Goal: Information Seeking & Learning: Understand process/instructions

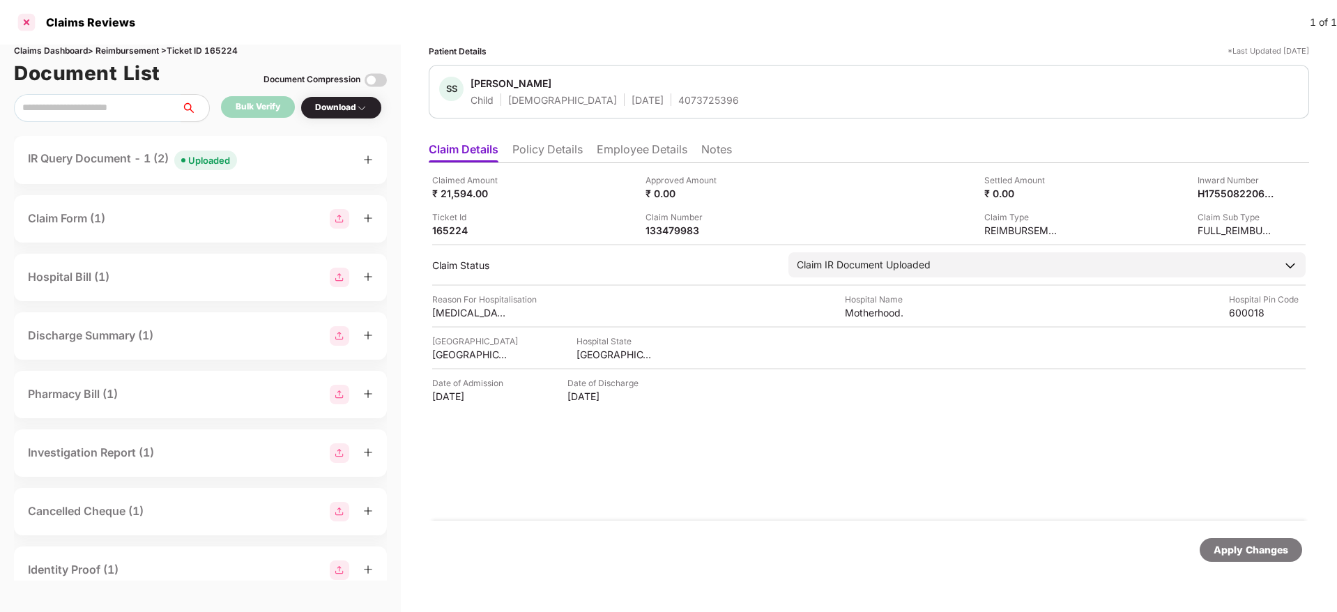
click at [21, 20] on div at bounding box center [26, 22] width 22 height 22
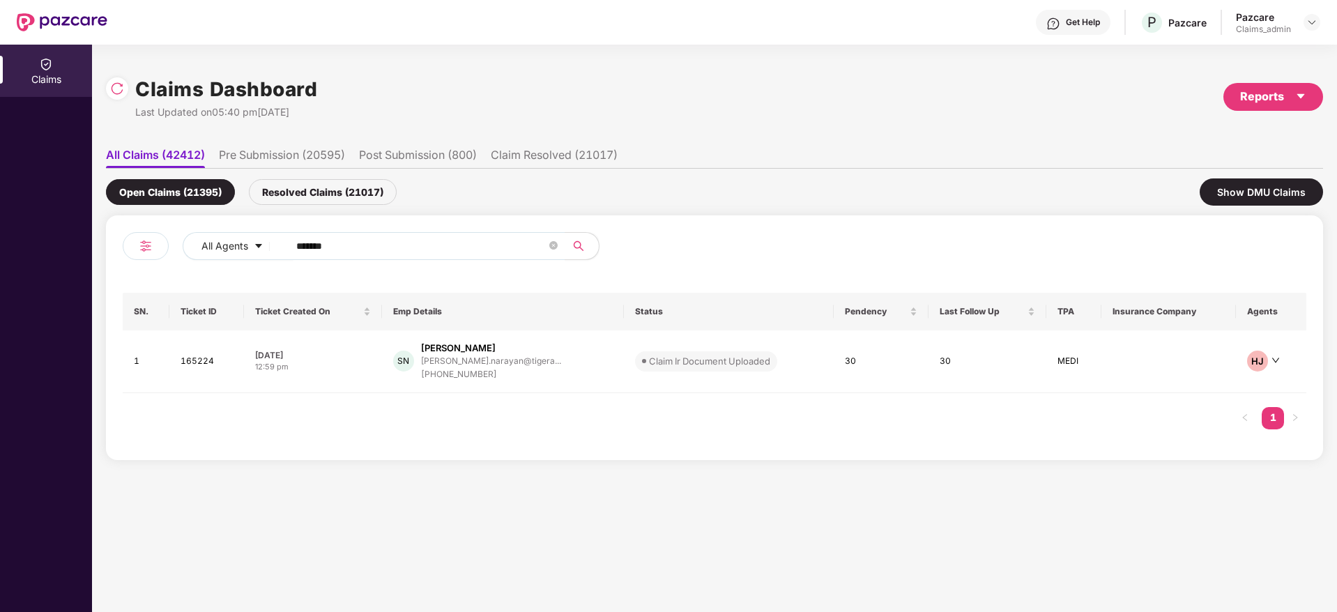
click at [1304, 27] on div at bounding box center [1312, 22] width 17 height 17
click at [1312, 20] on img at bounding box center [1311, 22] width 11 height 11
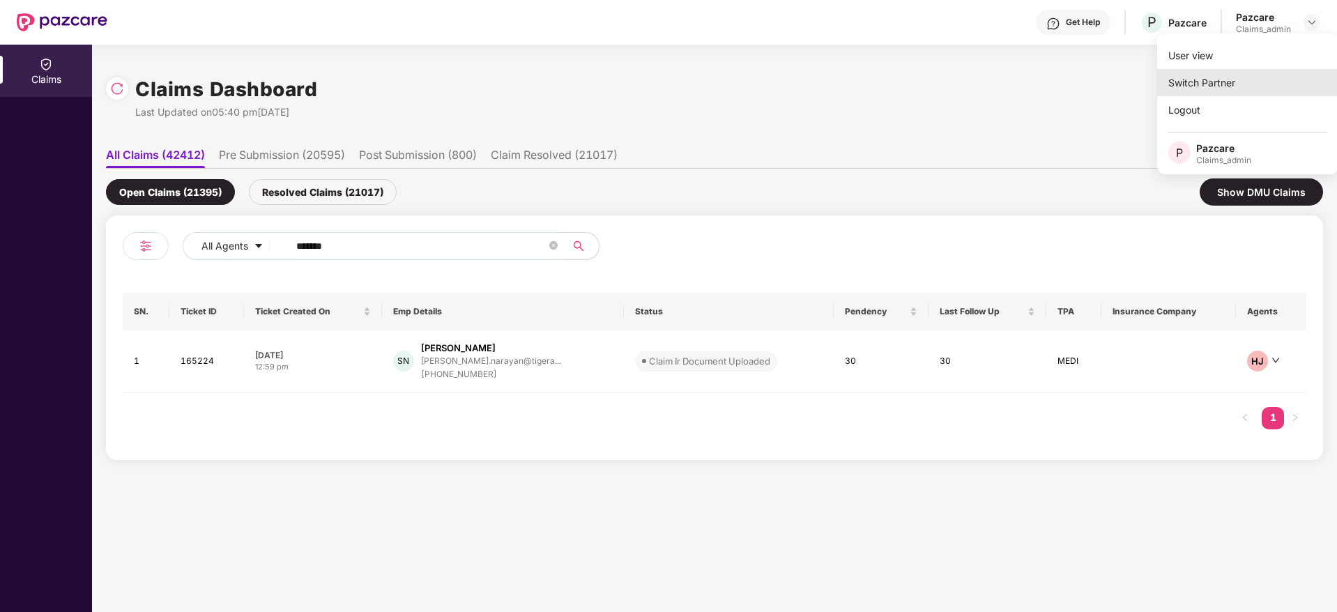
click at [1260, 78] on div "Switch Partner" at bounding box center [1247, 82] width 181 height 27
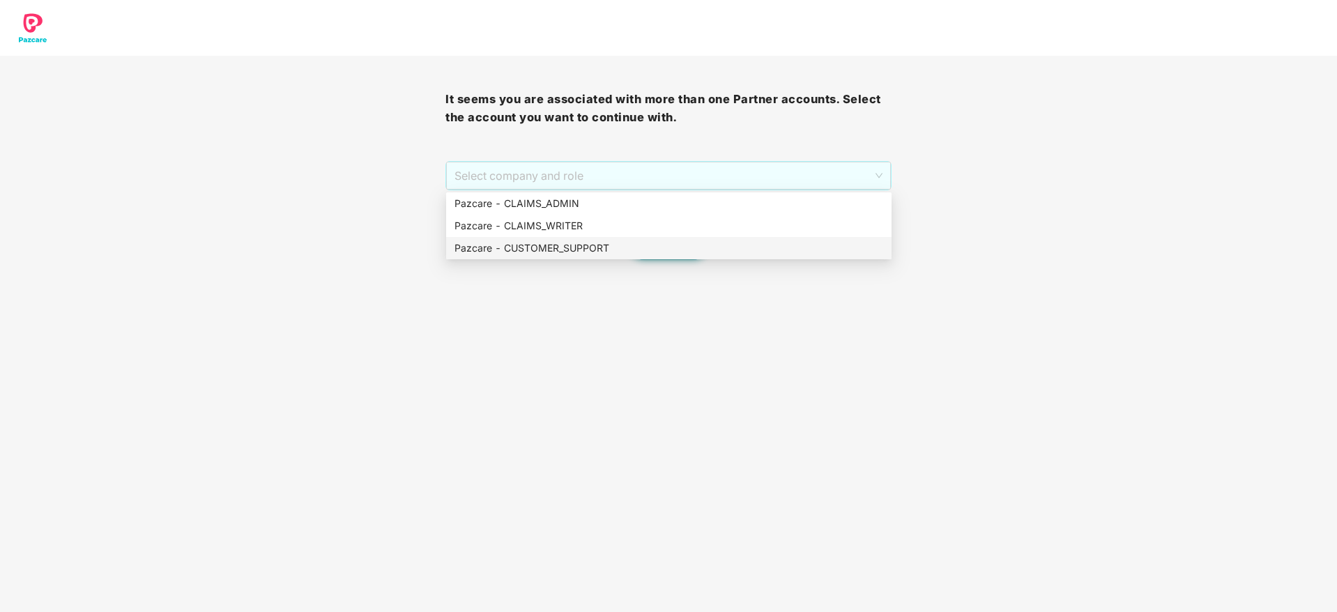
drag, startPoint x: 666, startPoint y: 173, endPoint x: 607, endPoint y: 252, distance: 99.6
click at [607, 252] on body "It seems you are associated with more than one Partner accounts. Select the acc…" at bounding box center [668, 306] width 1337 height 612
click at [607, 252] on div "Pazcare - CUSTOMER_SUPPORT" at bounding box center [669, 248] width 429 height 15
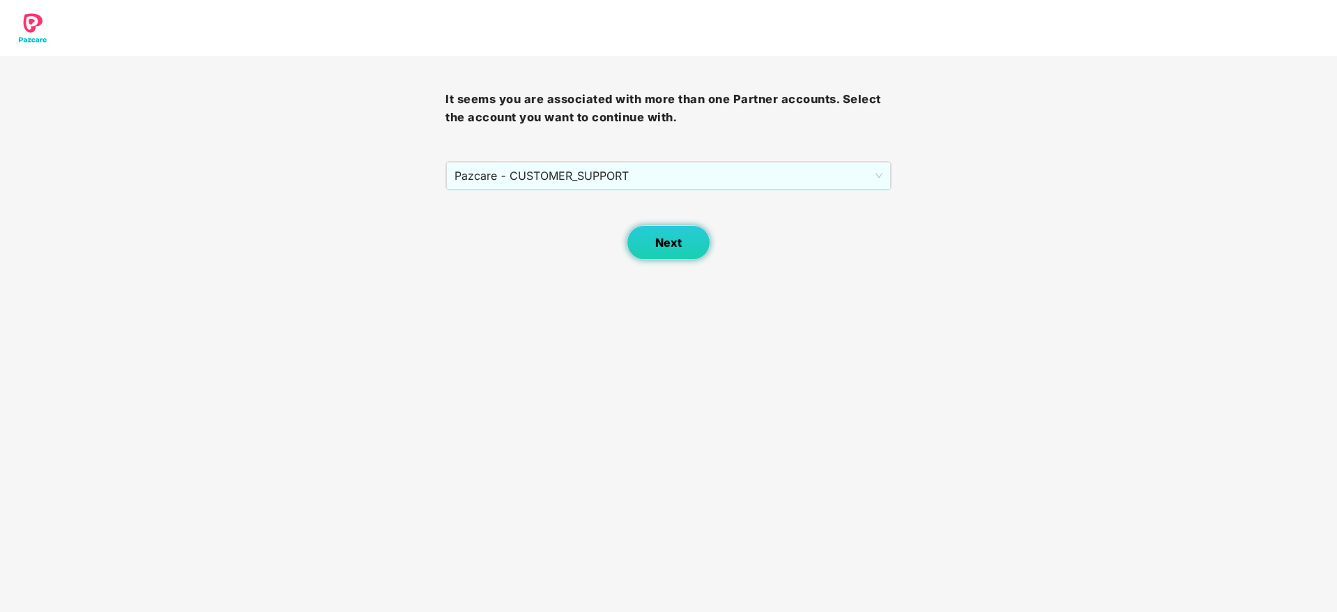
click at [654, 252] on button "Next" at bounding box center [669, 242] width 84 height 35
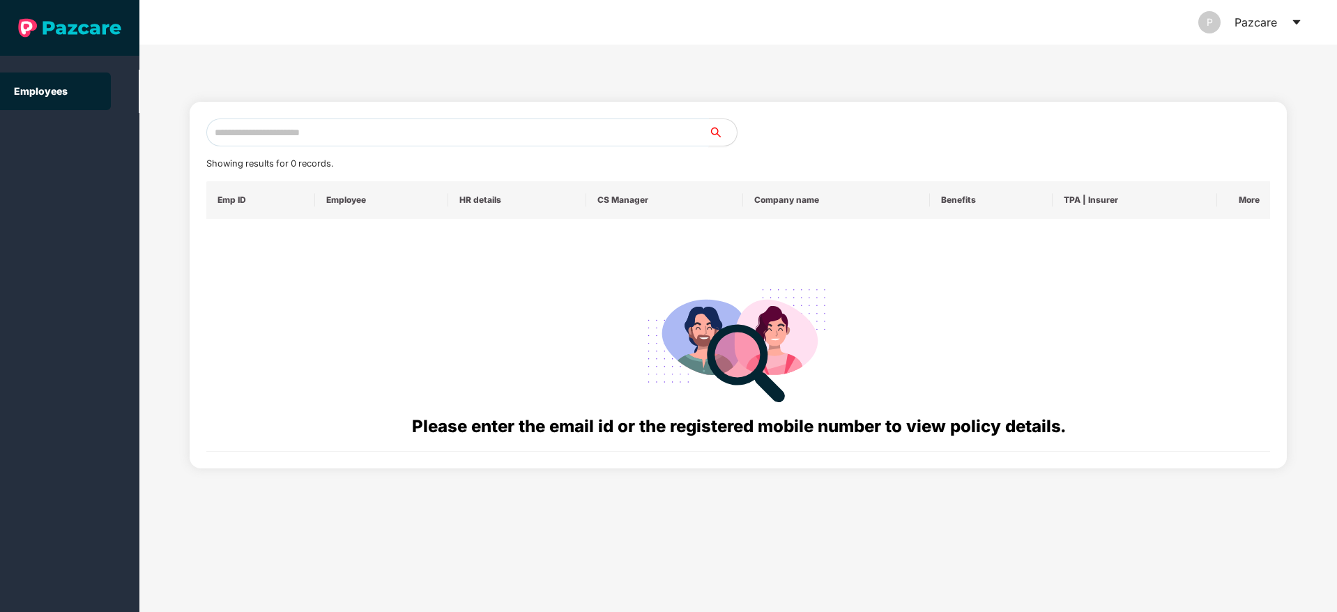
click at [446, 143] on input "text" at bounding box center [457, 133] width 503 height 28
paste input "**********"
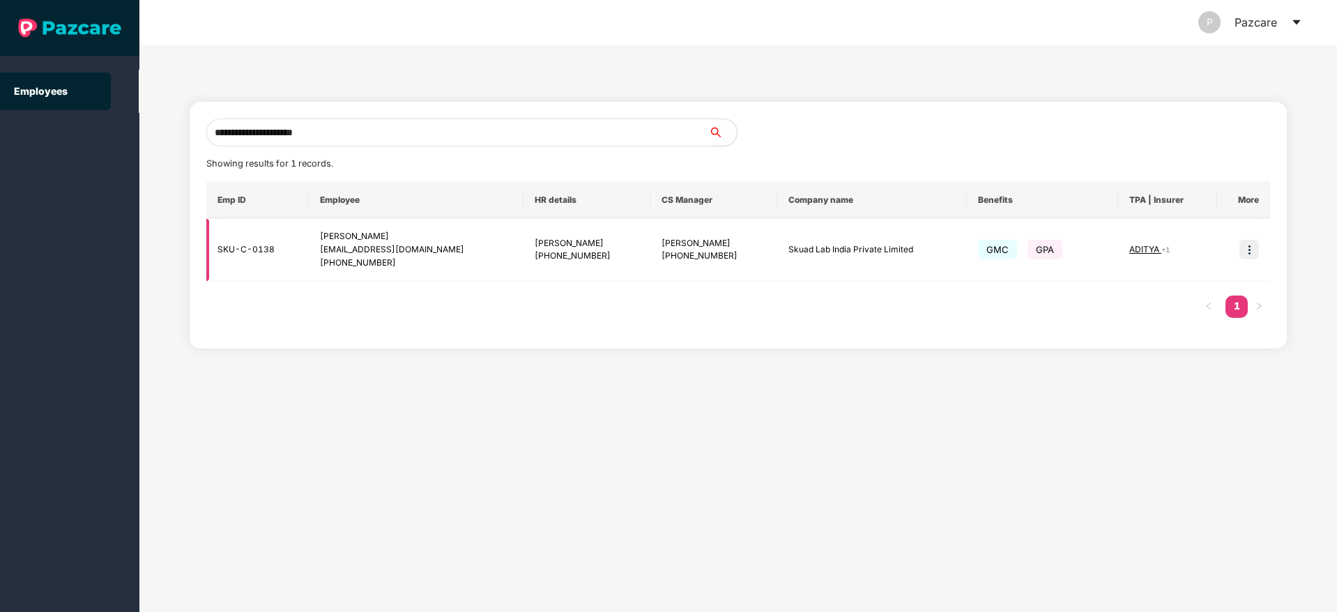
type input "**********"
click at [1254, 250] on img at bounding box center [1250, 250] width 20 height 20
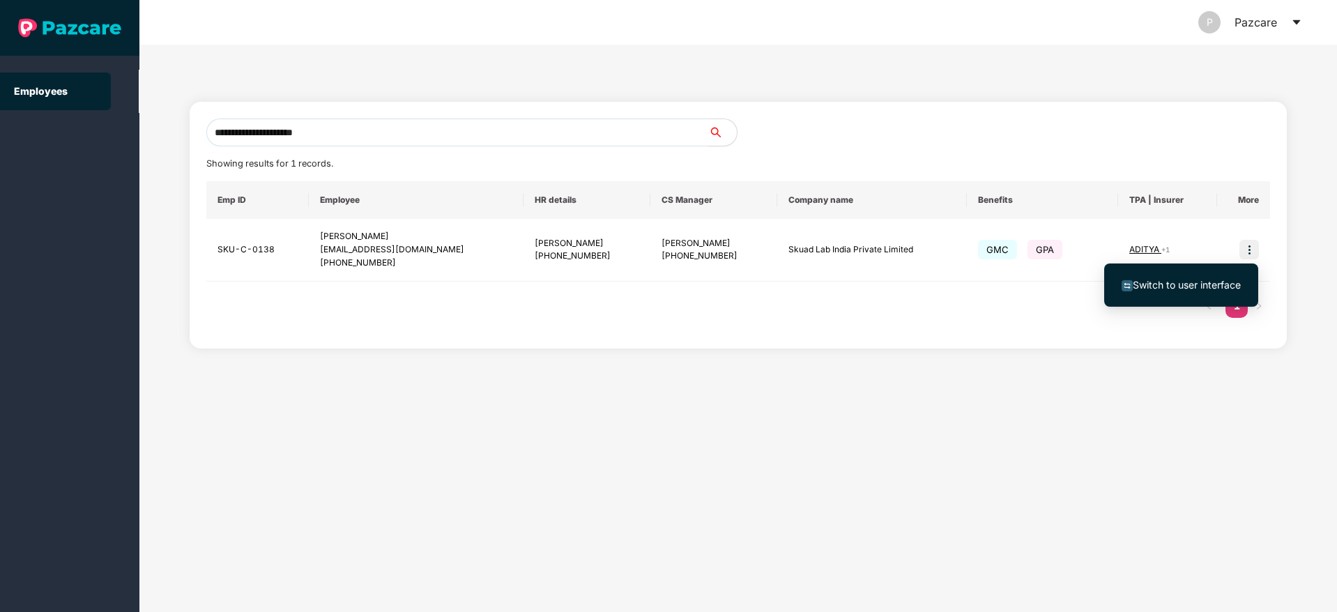
click at [1189, 298] on li "Switch to user interface" at bounding box center [1181, 284] width 154 height 29
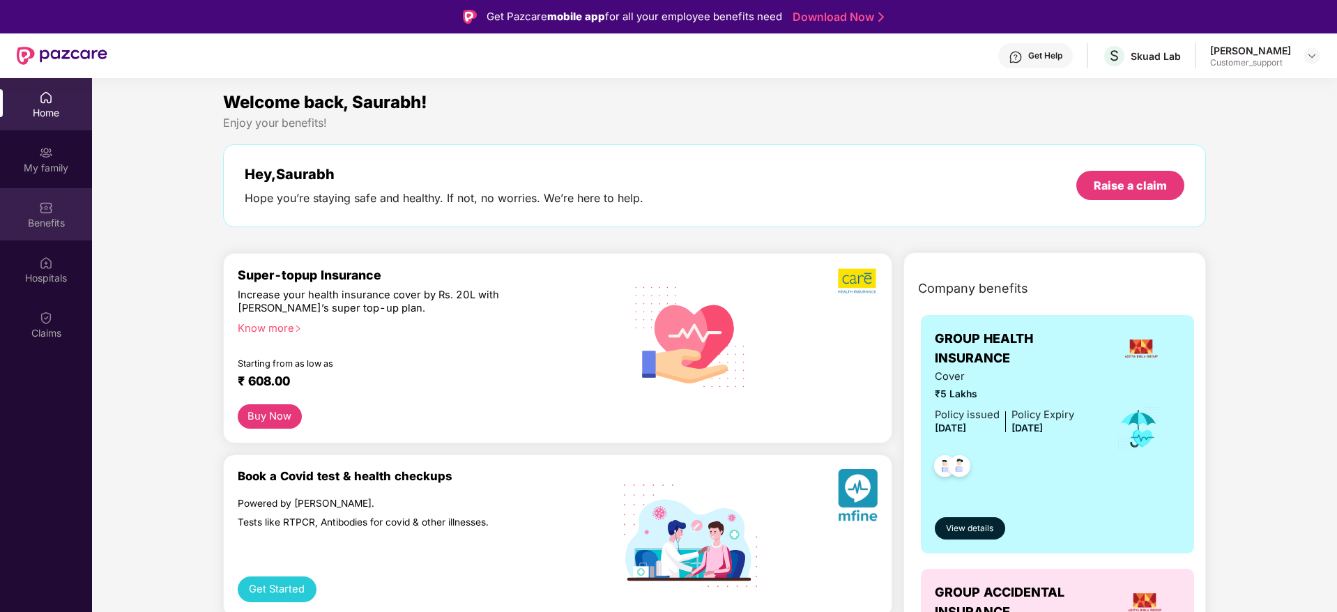
click at [15, 218] on div "Benefits" at bounding box center [46, 223] width 92 height 14
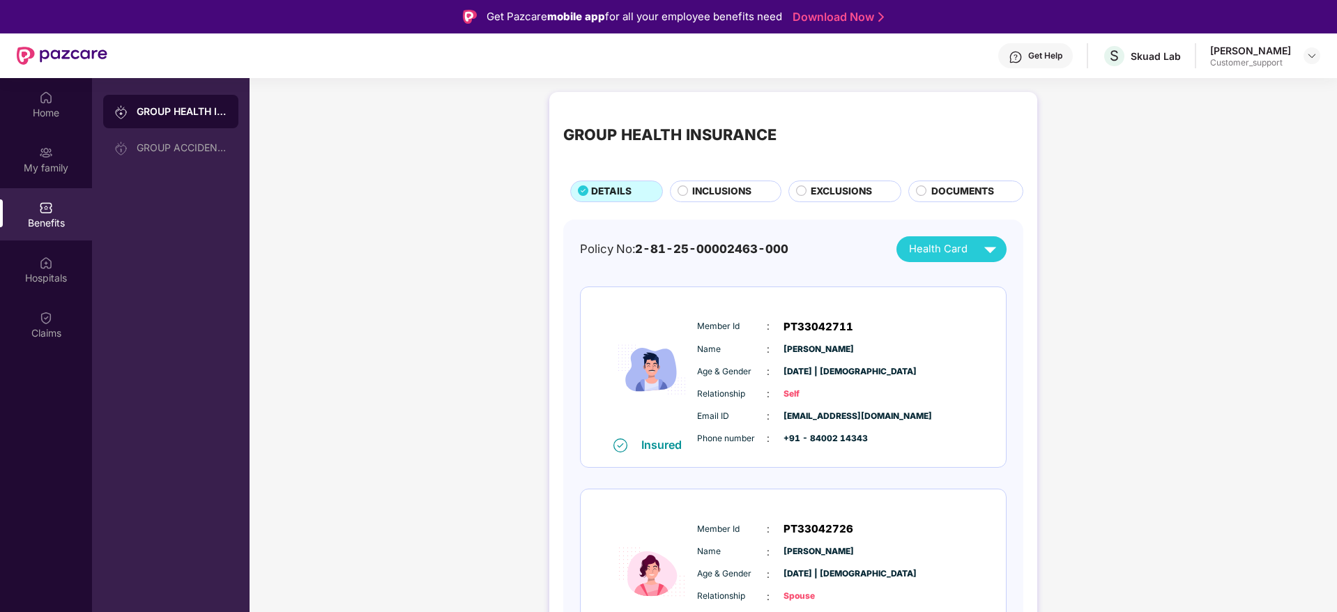
click at [818, 189] on span "EXCLUSIONS" at bounding box center [841, 191] width 61 height 15
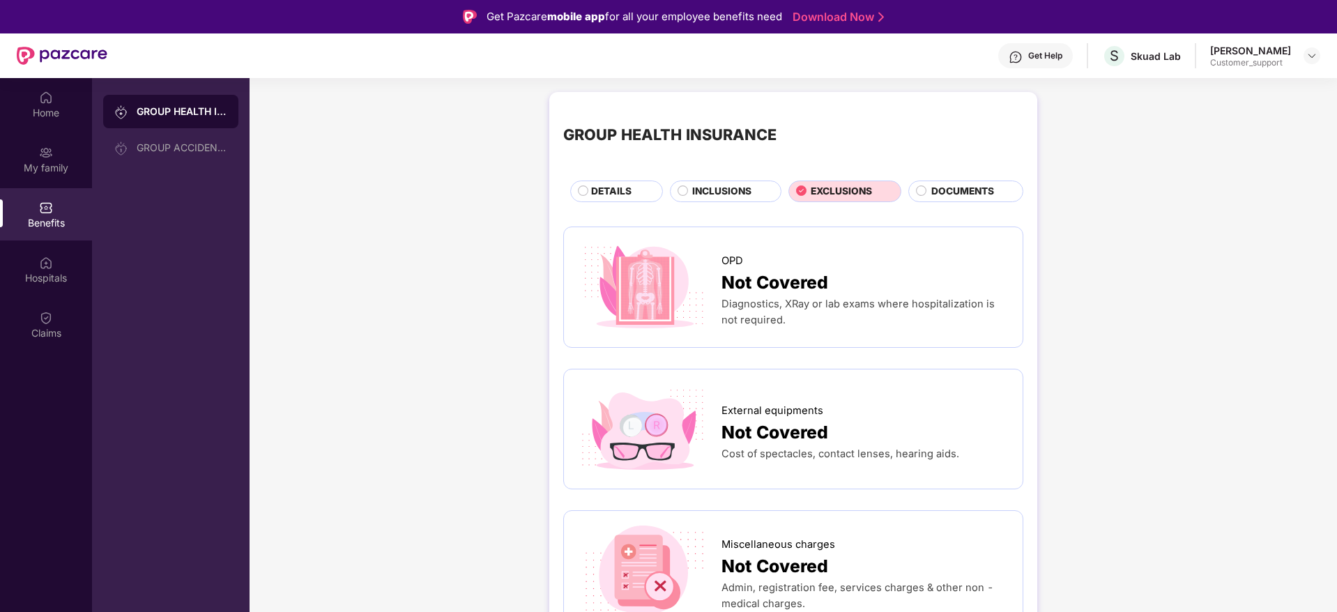
click at [744, 197] on span "INCLUSIONS" at bounding box center [721, 191] width 59 height 15
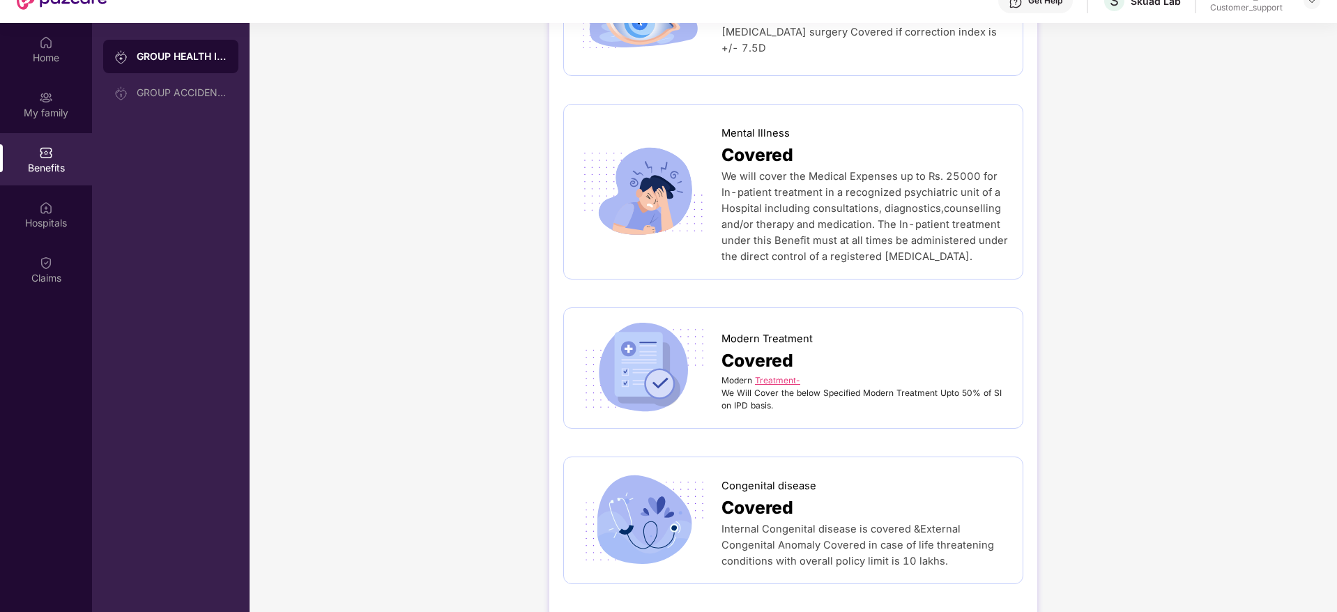
scroll to position [78, 0]
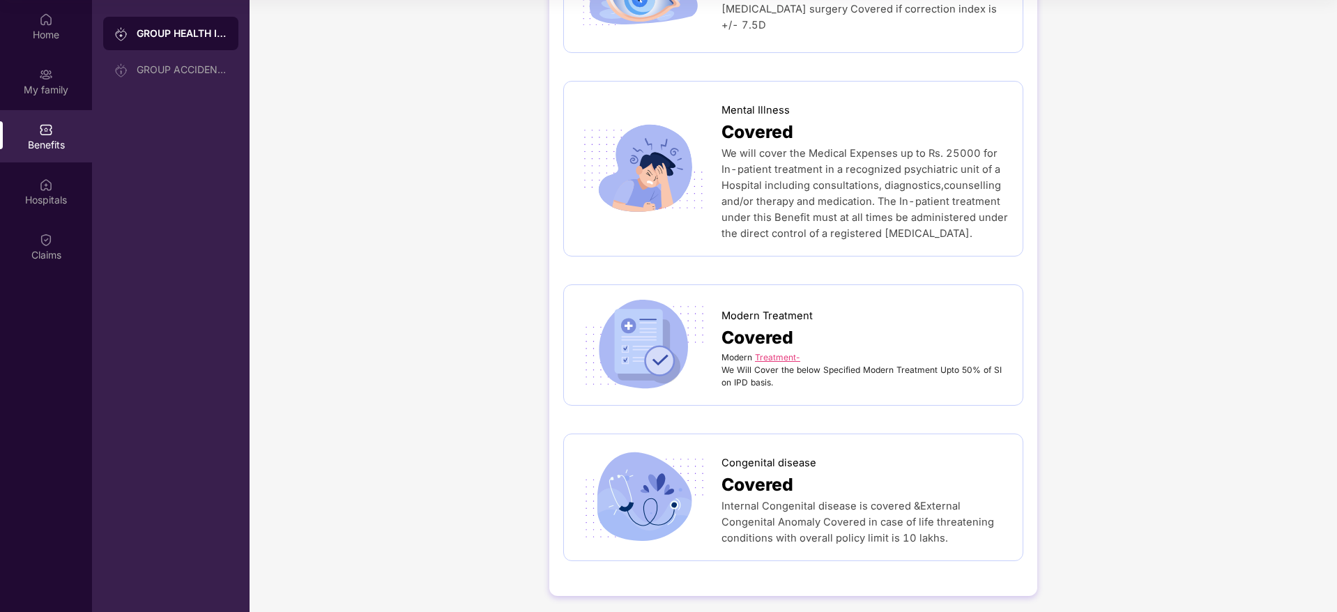
click at [781, 354] on link "Treatment-" at bounding box center [777, 357] width 45 height 10
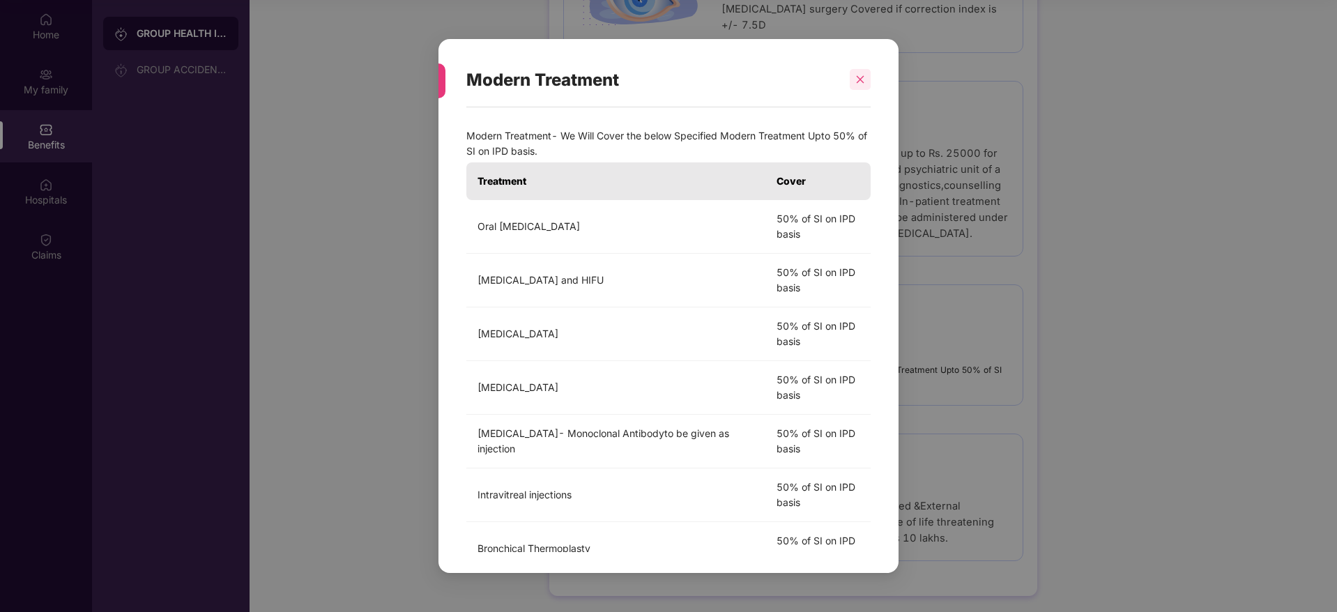
click at [860, 79] on icon "close" at bounding box center [860, 80] width 10 height 10
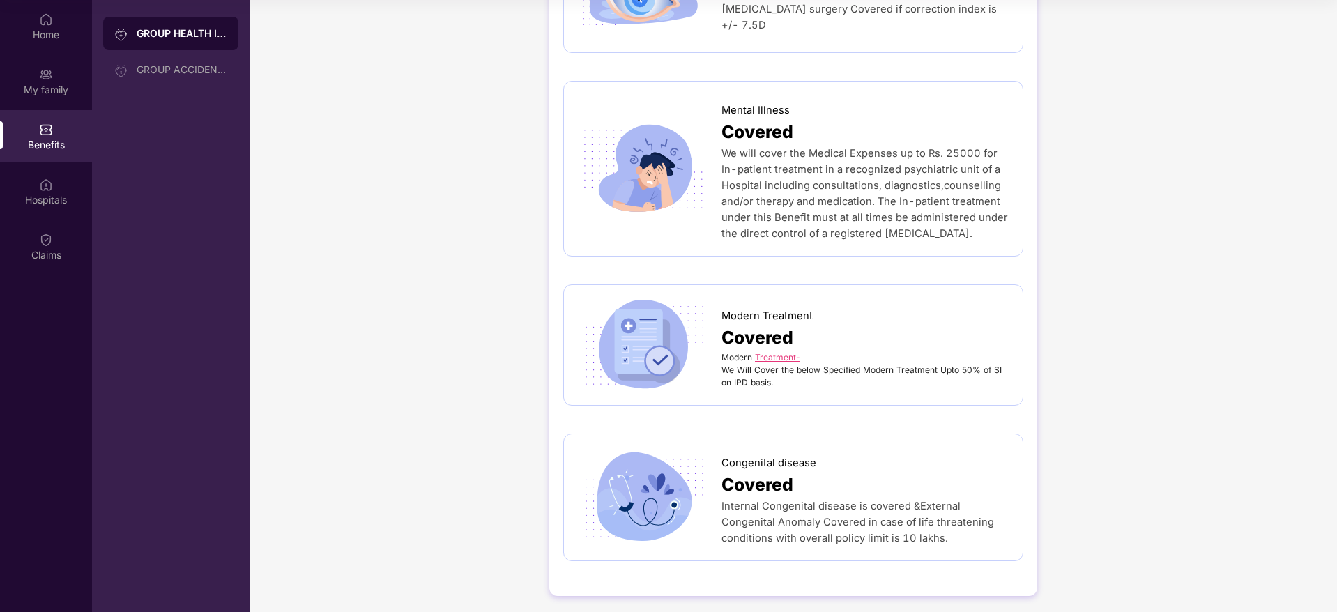
click at [860, 79] on body "Get Pazcare mobile app for all your employee benefits need Download Now Get Hel…" at bounding box center [668, 228] width 1337 height 612
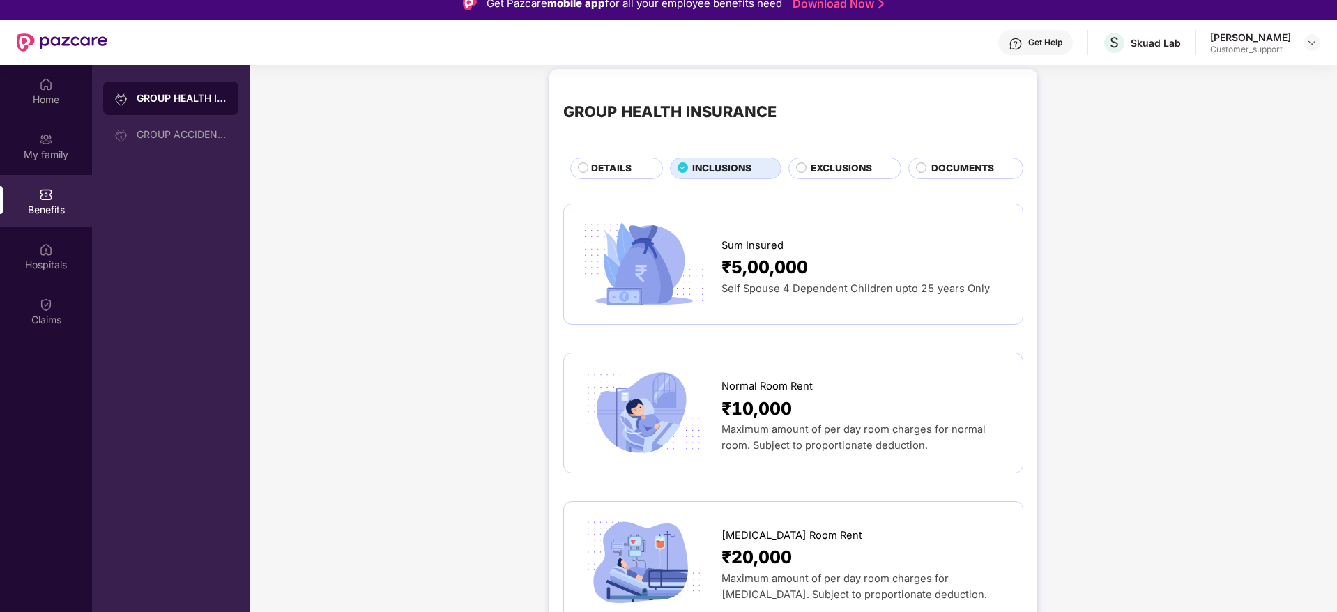
scroll to position [0, 0]
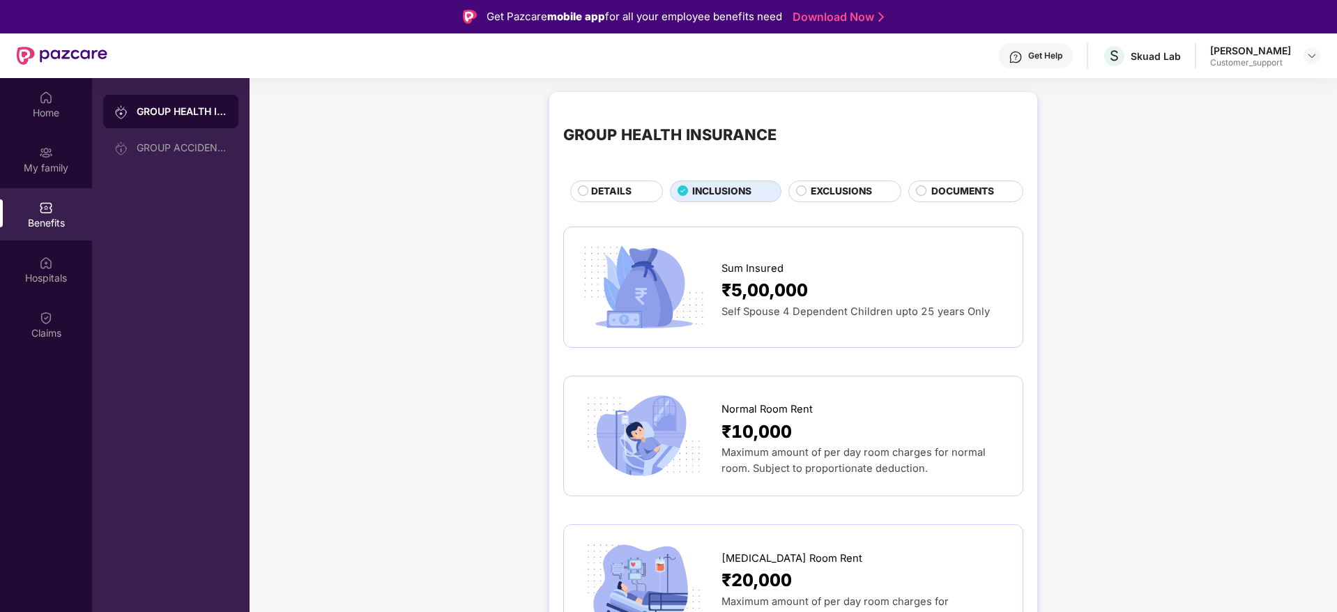
click at [861, 195] on span "EXCLUSIONS" at bounding box center [841, 191] width 61 height 15
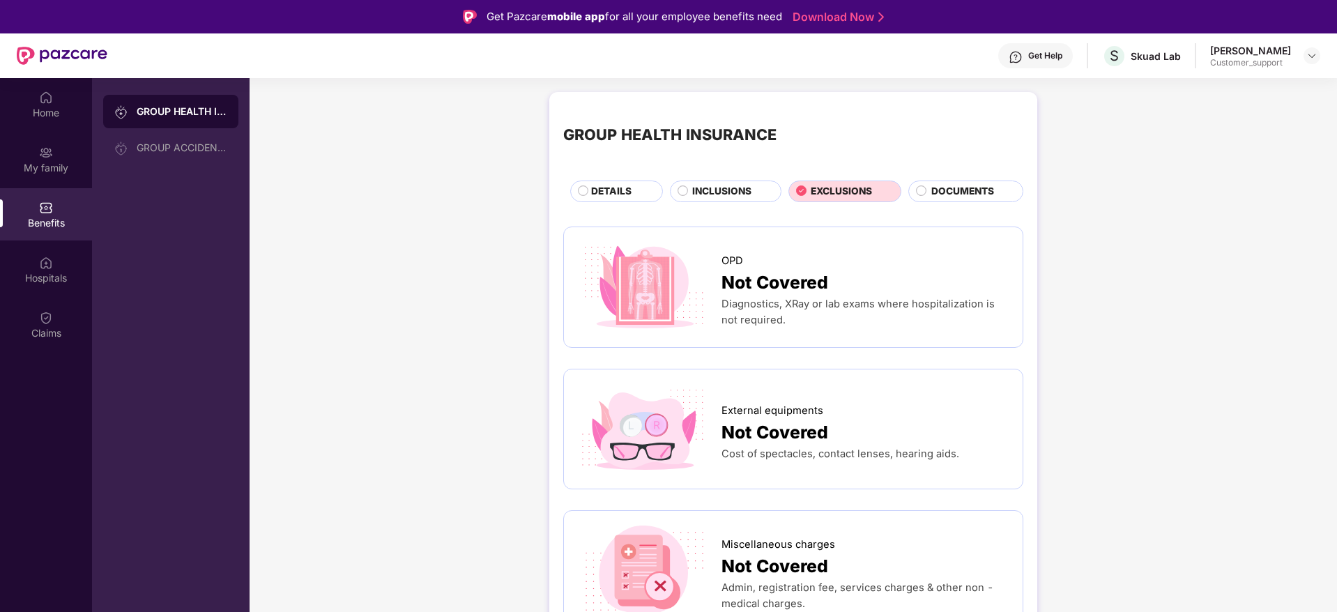
click at [986, 193] on span "DOCUMENTS" at bounding box center [962, 191] width 63 height 15
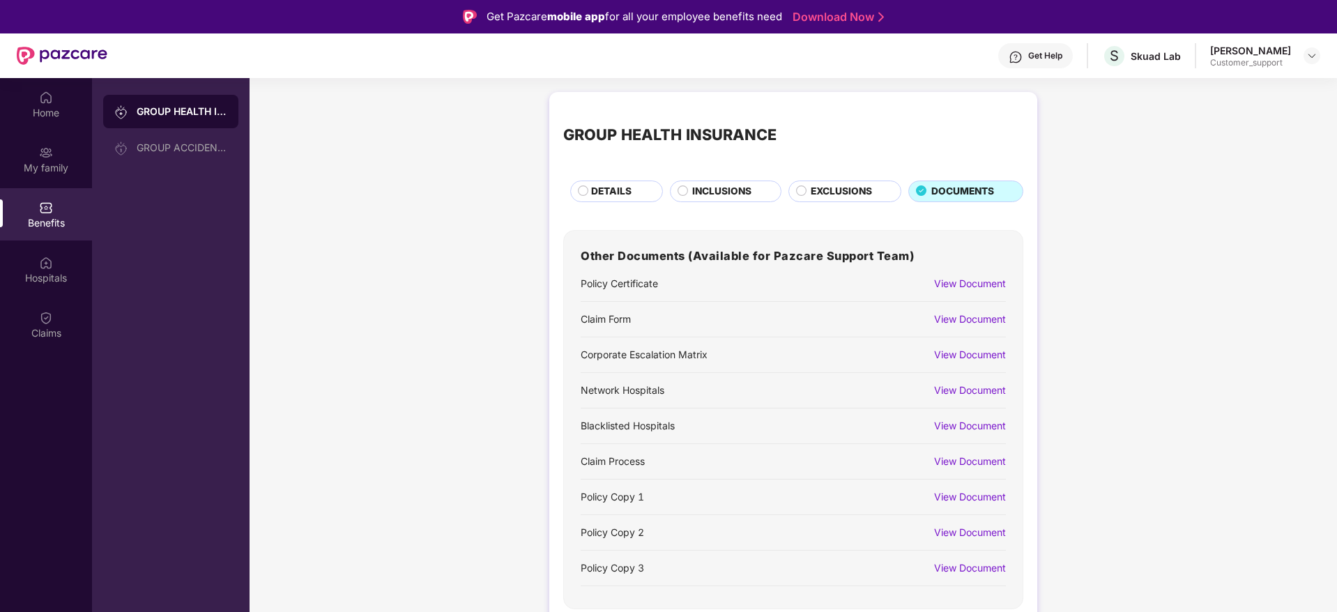
click at [968, 495] on div "View Document" at bounding box center [970, 496] width 72 height 15
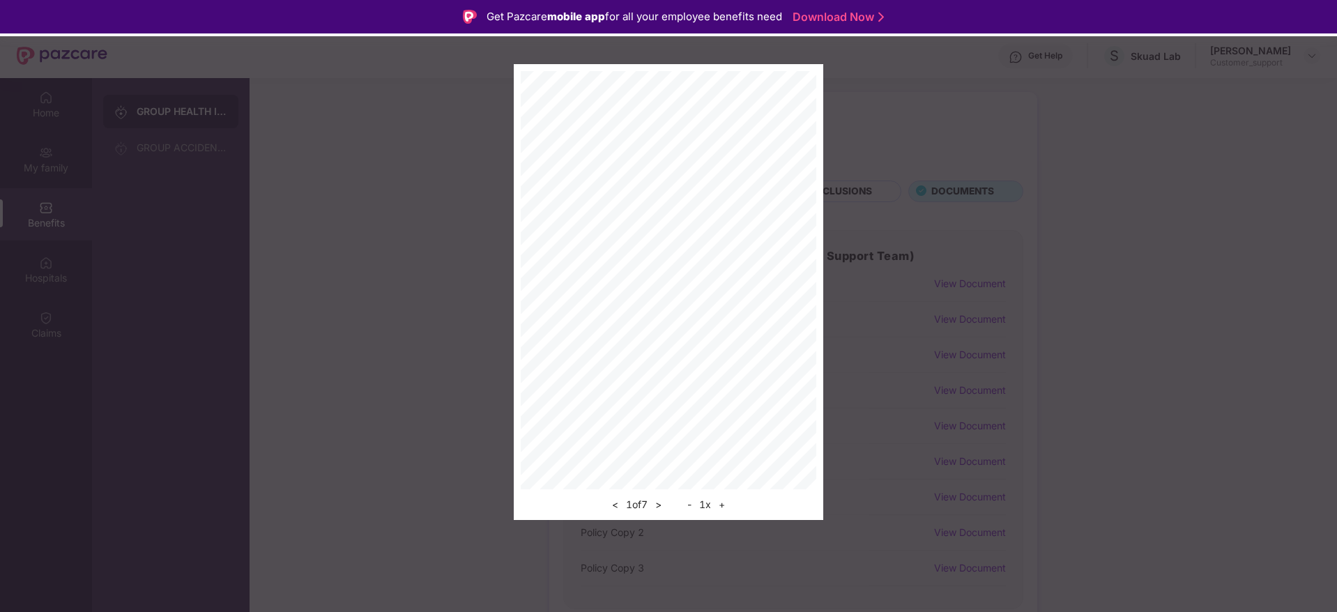
click at [729, 502] on button "+" at bounding box center [722, 504] width 15 height 17
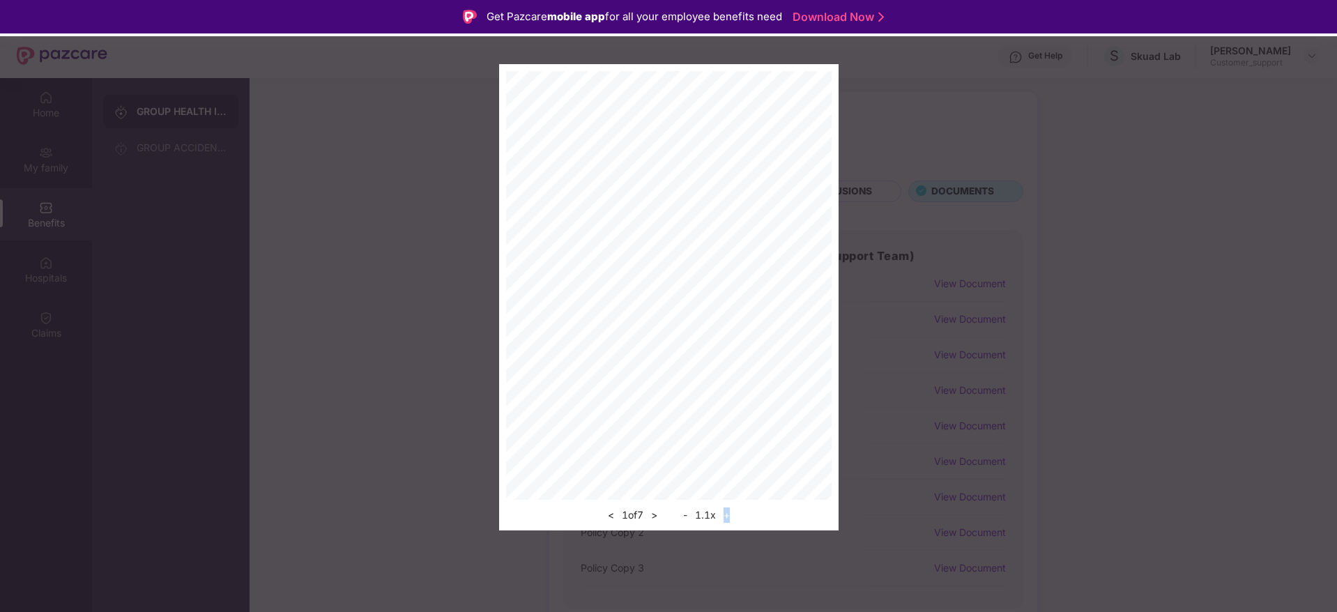
click at [729, 502] on div "< 1 of 7 > - 1.1 x +" at bounding box center [669, 512] width 326 height 24
drag, startPoint x: 729, startPoint y: 502, endPoint x: 731, endPoint y: 512, distance: 10.0
click at [731, 512] on div "< 1 of 7 > - 1.1 x +" at bounding box center [669, 512] width 326 height 24
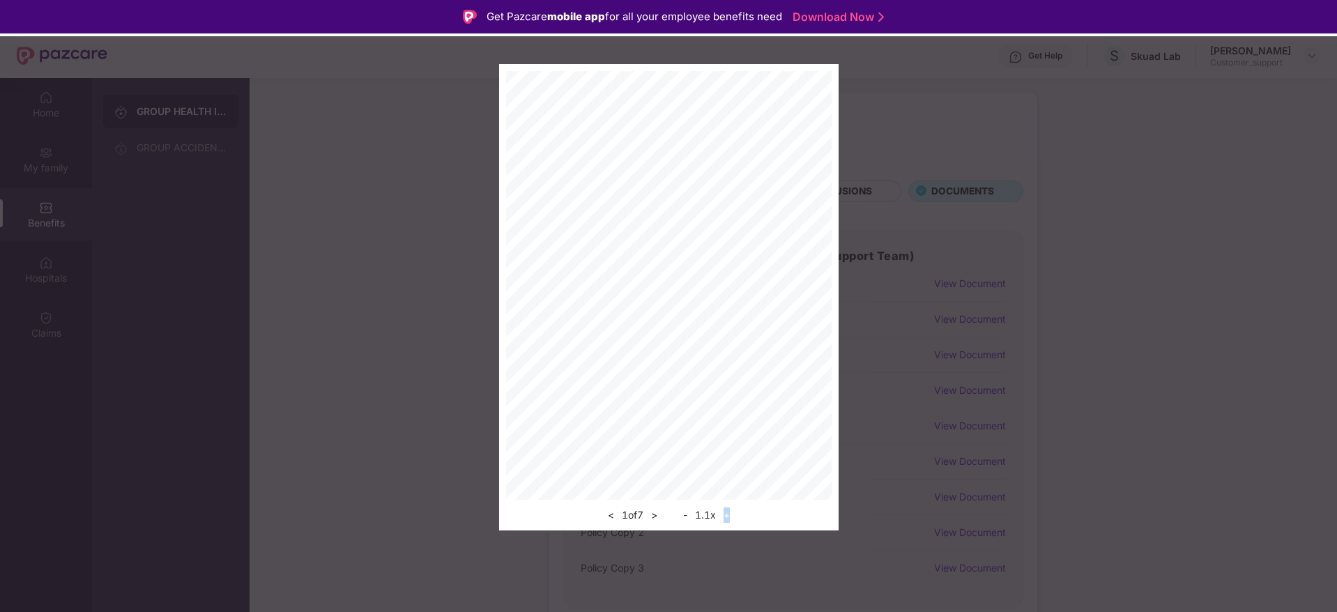
click at [731, 512] on button "+" at bounding box center [726, 515] width 15 height 17
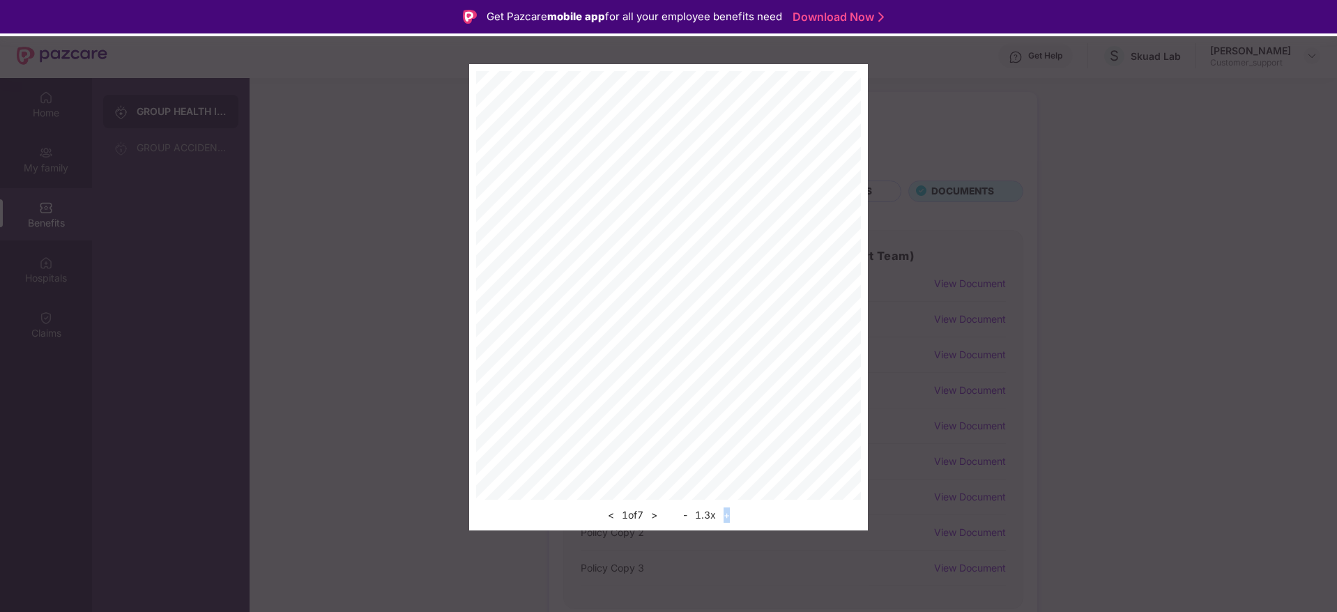
click at [731, 512] on button "+" at bounding box center [726, 515] width 15 height 17
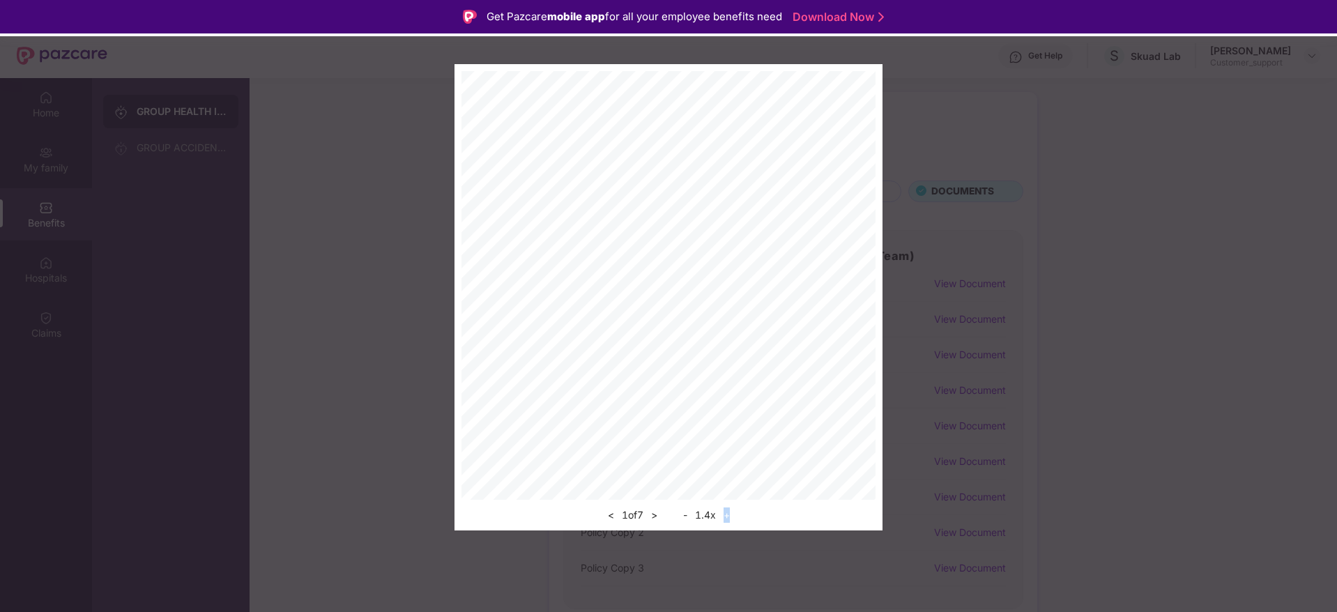
drag, startPoint x: 731, startPoint y: 512, endPoint x: 877, endPoint y: 345, distance: 221.8
click at [877, 345] on div "< 1 of 7 > - 1.4 x +" at bounding box center [669, 297] width 428 height 466
click at [866, 490] on div "< 1 of 7 > - 1.4 x +" at bounding box center [669, 297] width 428 height 466
click at [657, 514] on button ">" at bounding box center [654, 515] width 15 height 17
click at [651, 512] on button ">" at bounding box center [654, 515] width 15 height 17
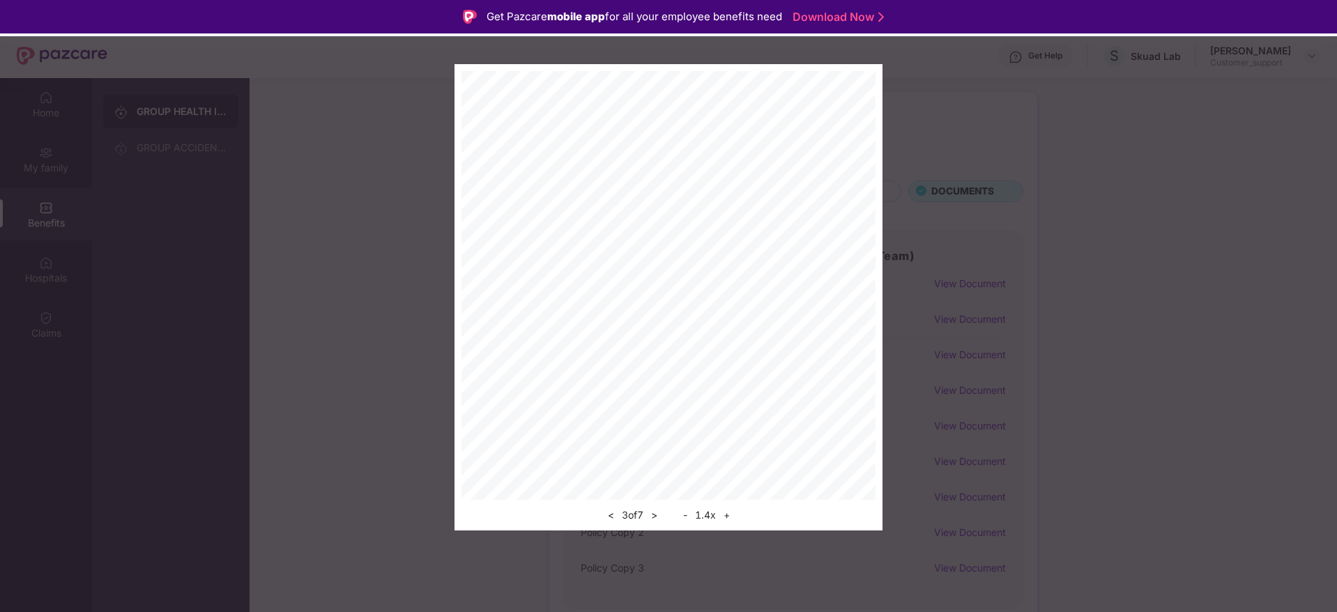
click at [651, 512] on button ">" at bounding box center [654, 515] width 15 height 17
click at [659, 512] on button ">" at bounding box center [654, 515] width 15 height 17
